Goal: Navigation & Orientation: Find specific page/section

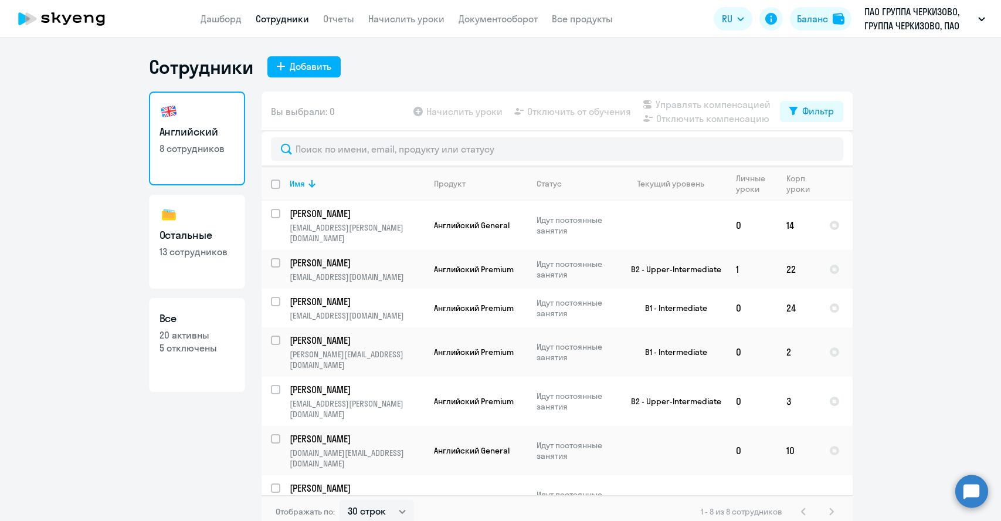
select select "30"
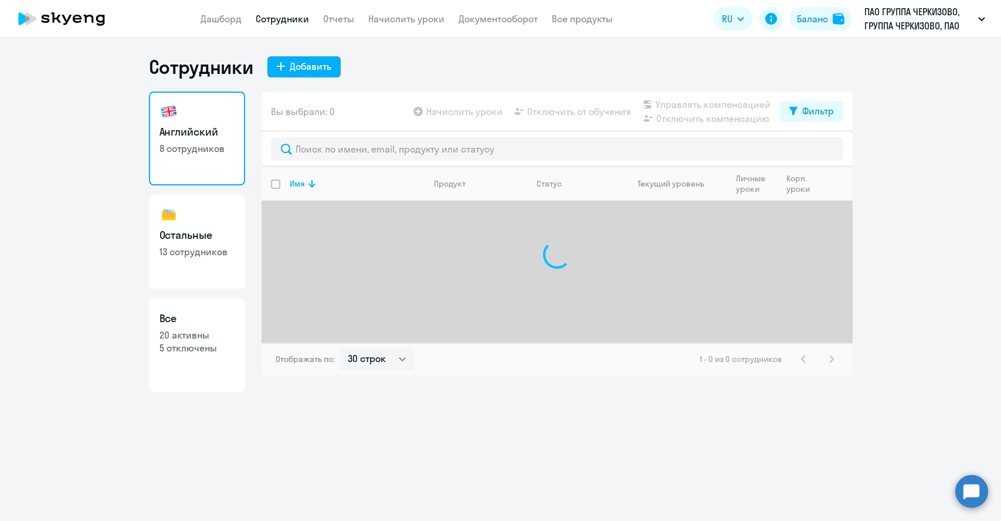
select select "30"
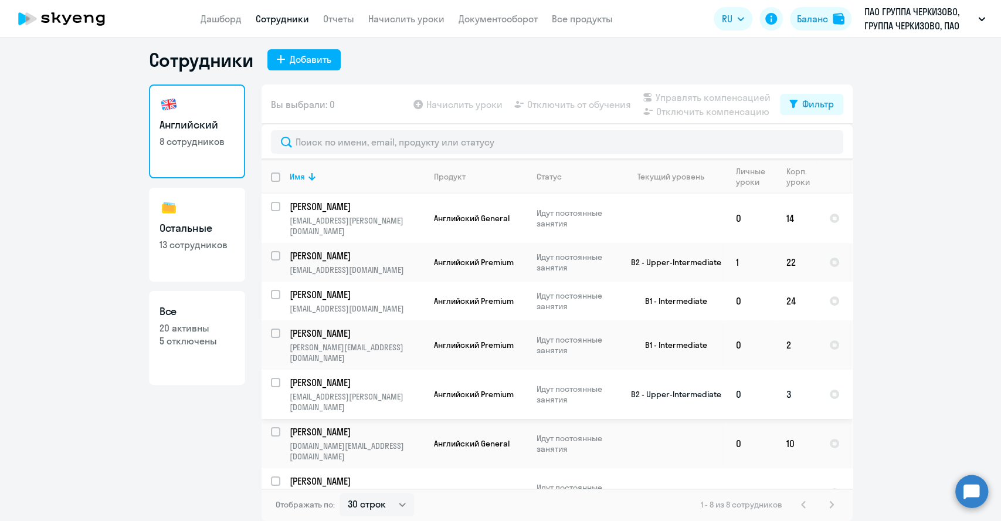
scroll to position [14, 0]
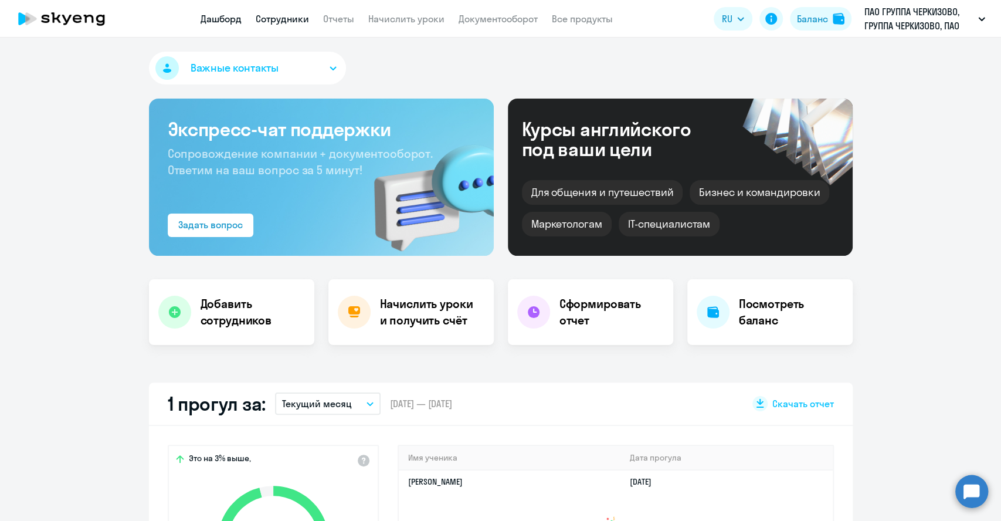
click at [283, 23] on link "Сотрудники" at bounding box center [282, 19] width 53 height 12
select select "30"
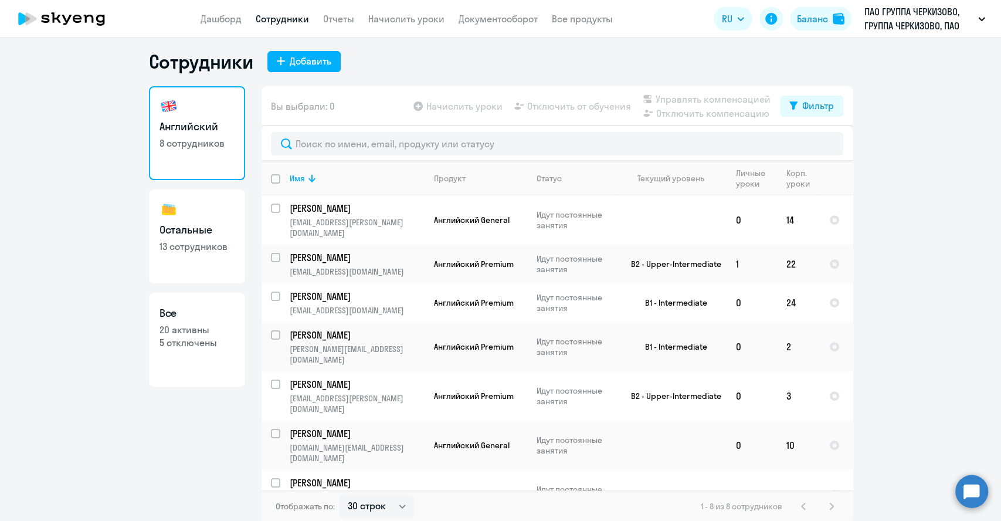
scroll to position [7, 0]
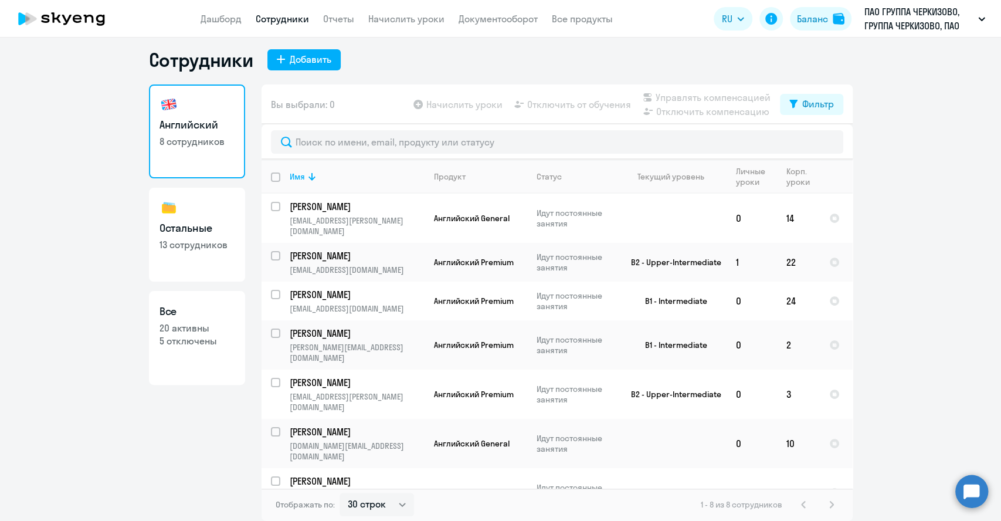
click at [205, 454] on div "Английский 8 сотрудников Остальные 13 сотрудников Все 20 активны 5 отключены" at bounding box center [197, 298] width 96 height 429
